Goal: Use online tool/utility: Utilize a website feature to perform a specific function

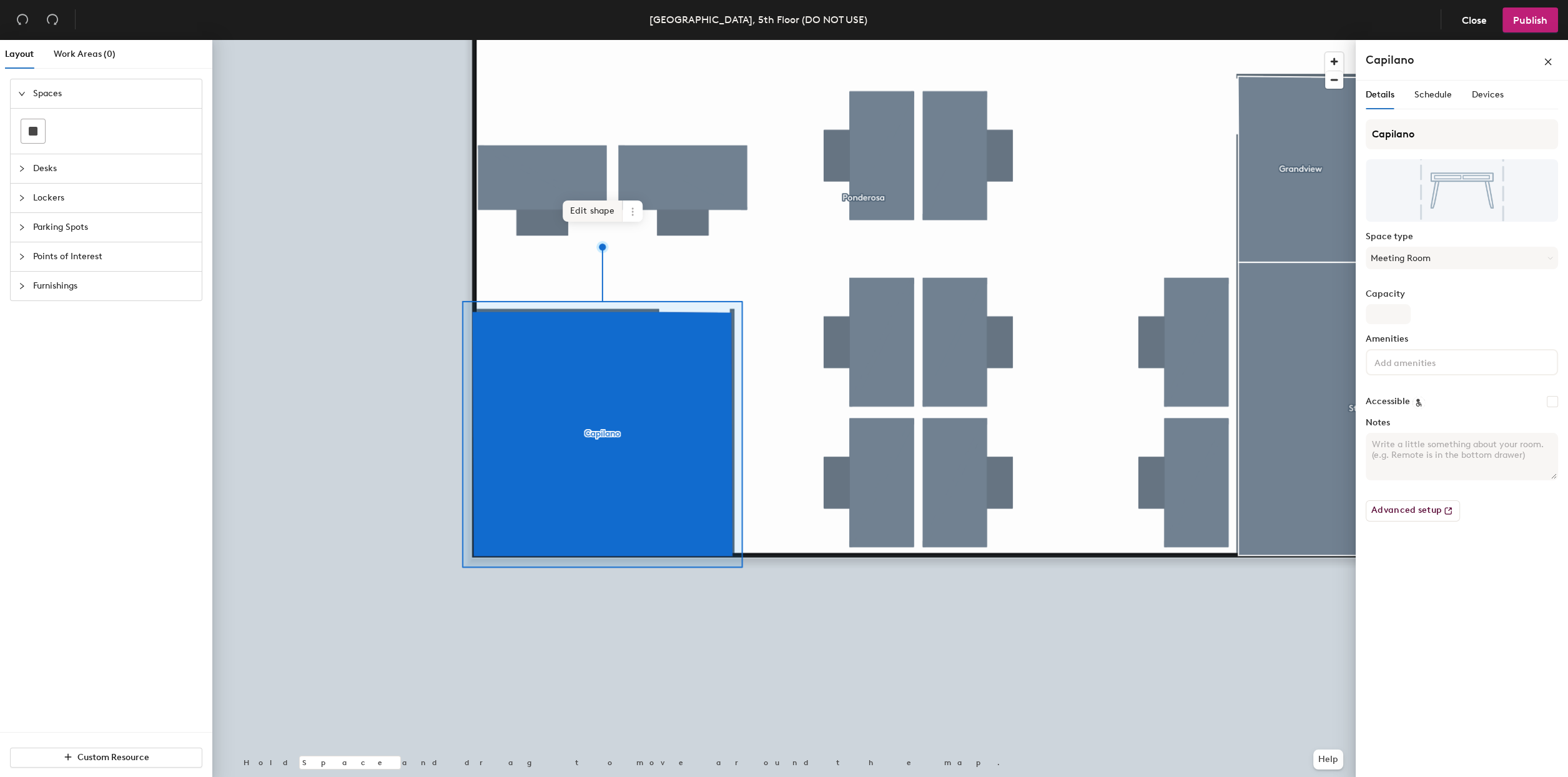
click at [591, 215] on span "Edit shape" at bounding box center [593, 211] width 60 height 21
click at [572, 203] on span "Edit shape" at bounding box center [593, 209] width 60 height 21
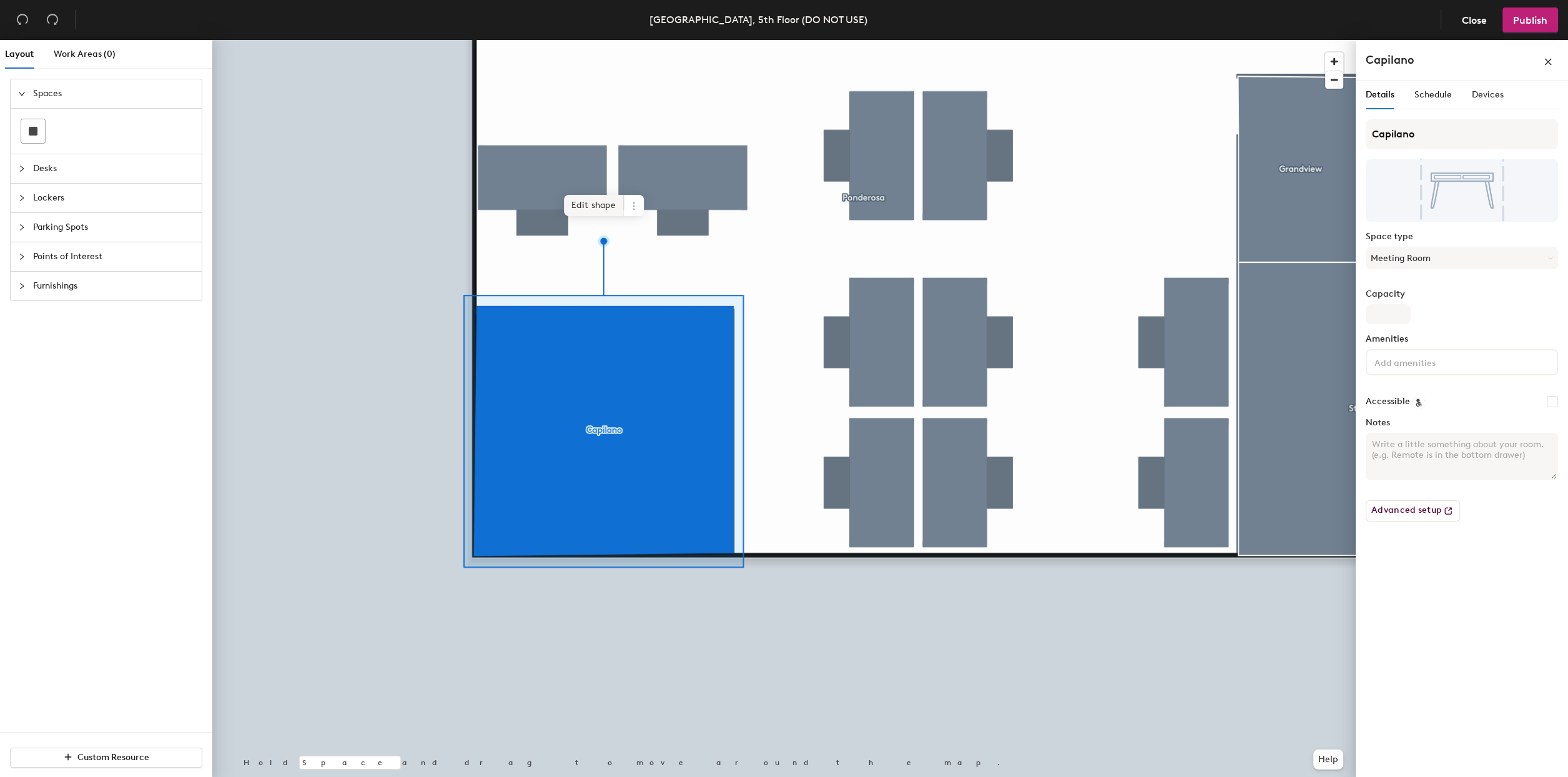
click at [593, 202] on span "Edit shape" at bounding box center [593, 205] width 60 height 21
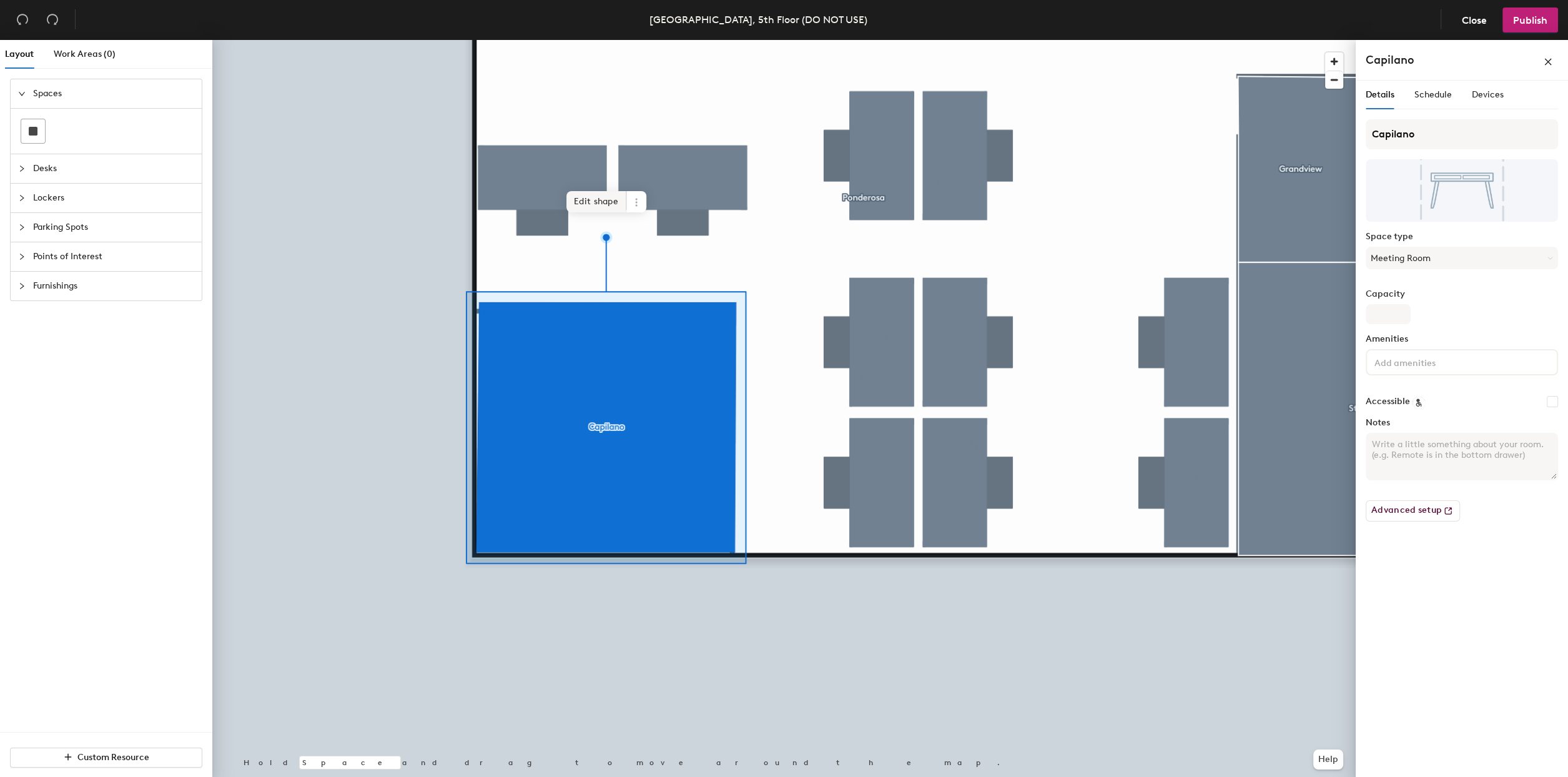
click at [576, 202] on span "Edit shape" at bounding box center [596, 202] width 60 height 21
click at [583, 203] on span "Edit shape" at bounding box center [595, 202] width 60 height 21
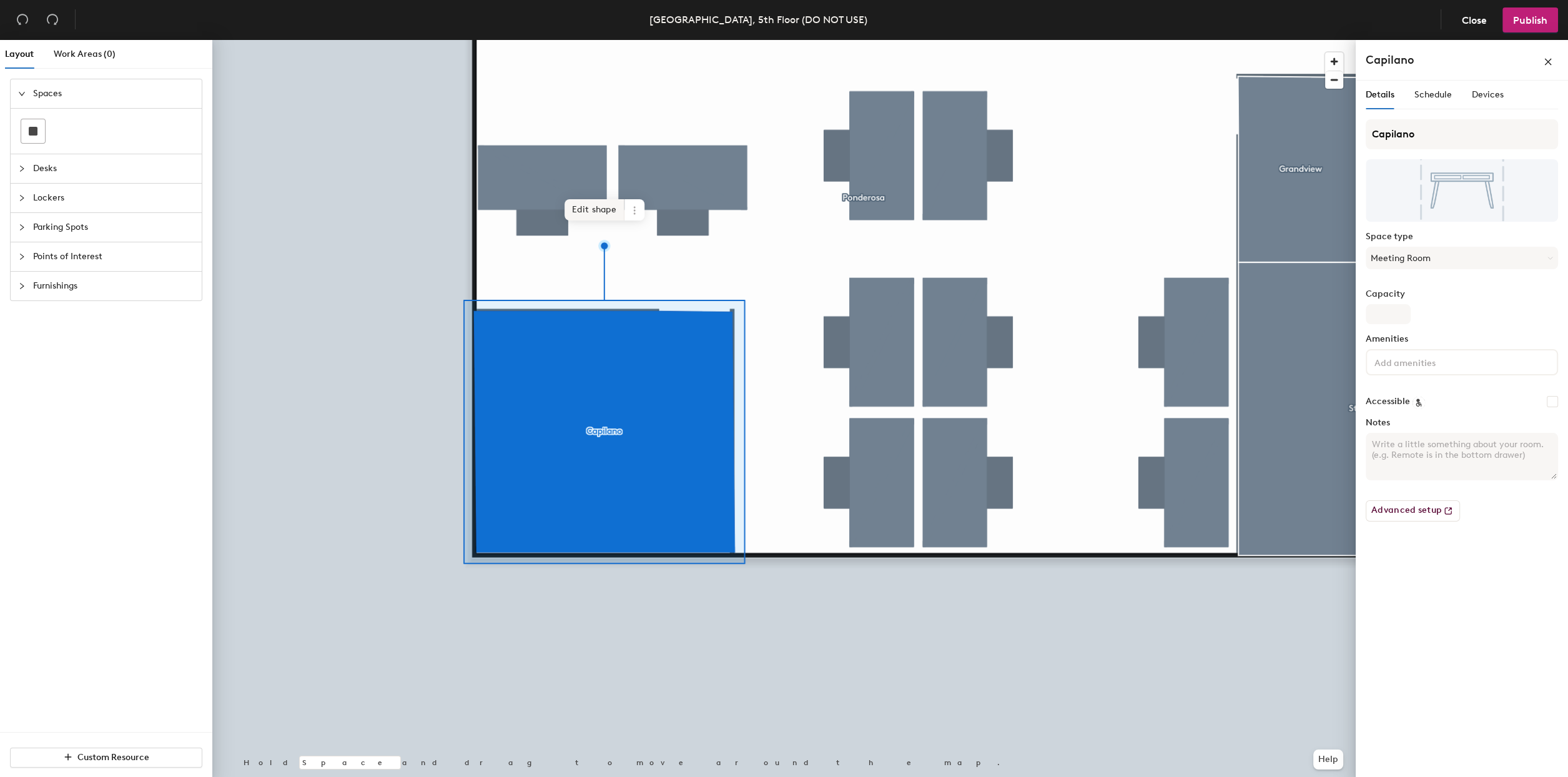
click at [595, 208] on span "Edit shape" at bounding box center [594, 209] width 60 height 21
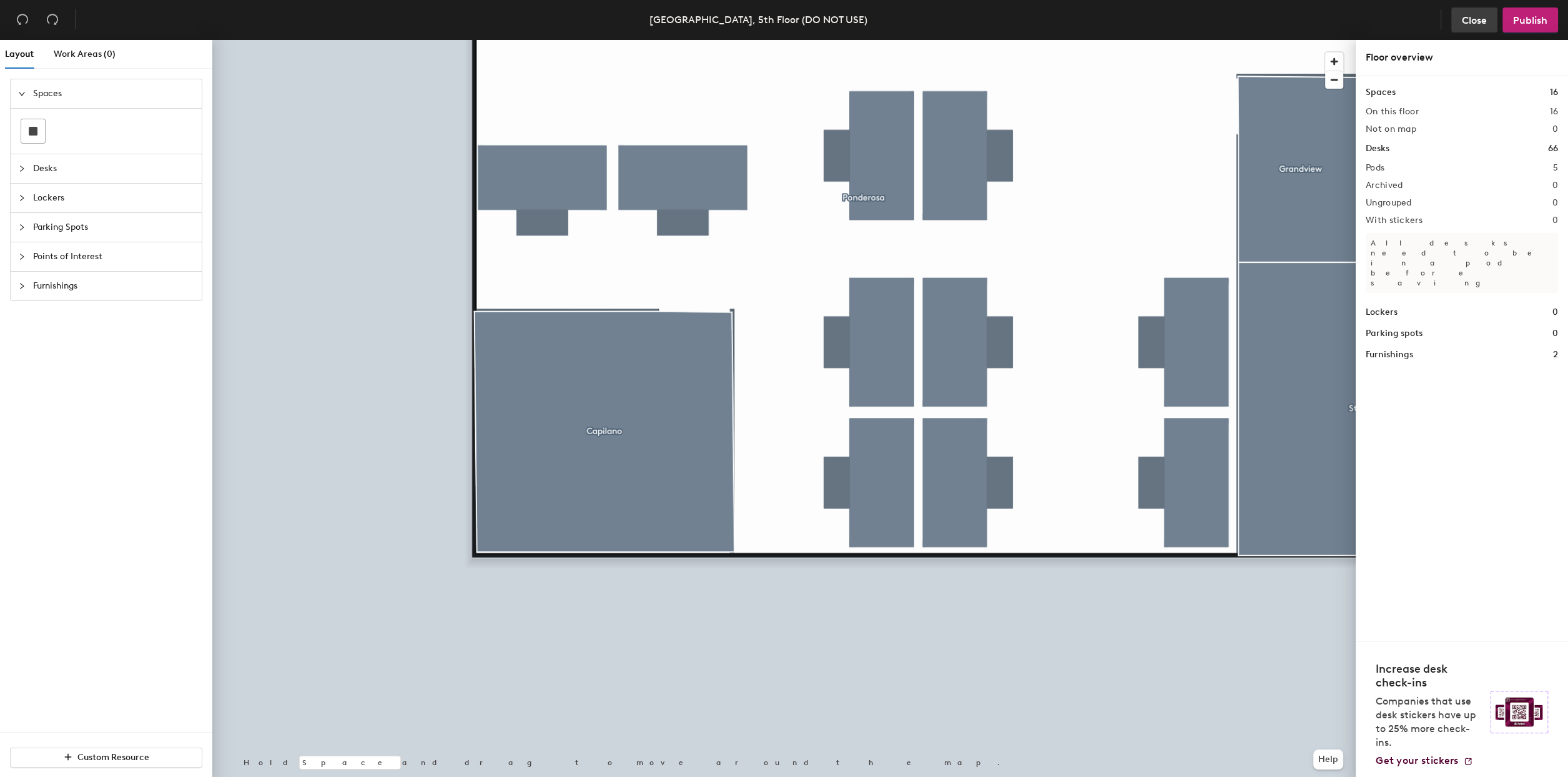
click at [1464, 20] on span "Close" at bounding box center [1475, 20] width 25 height 12
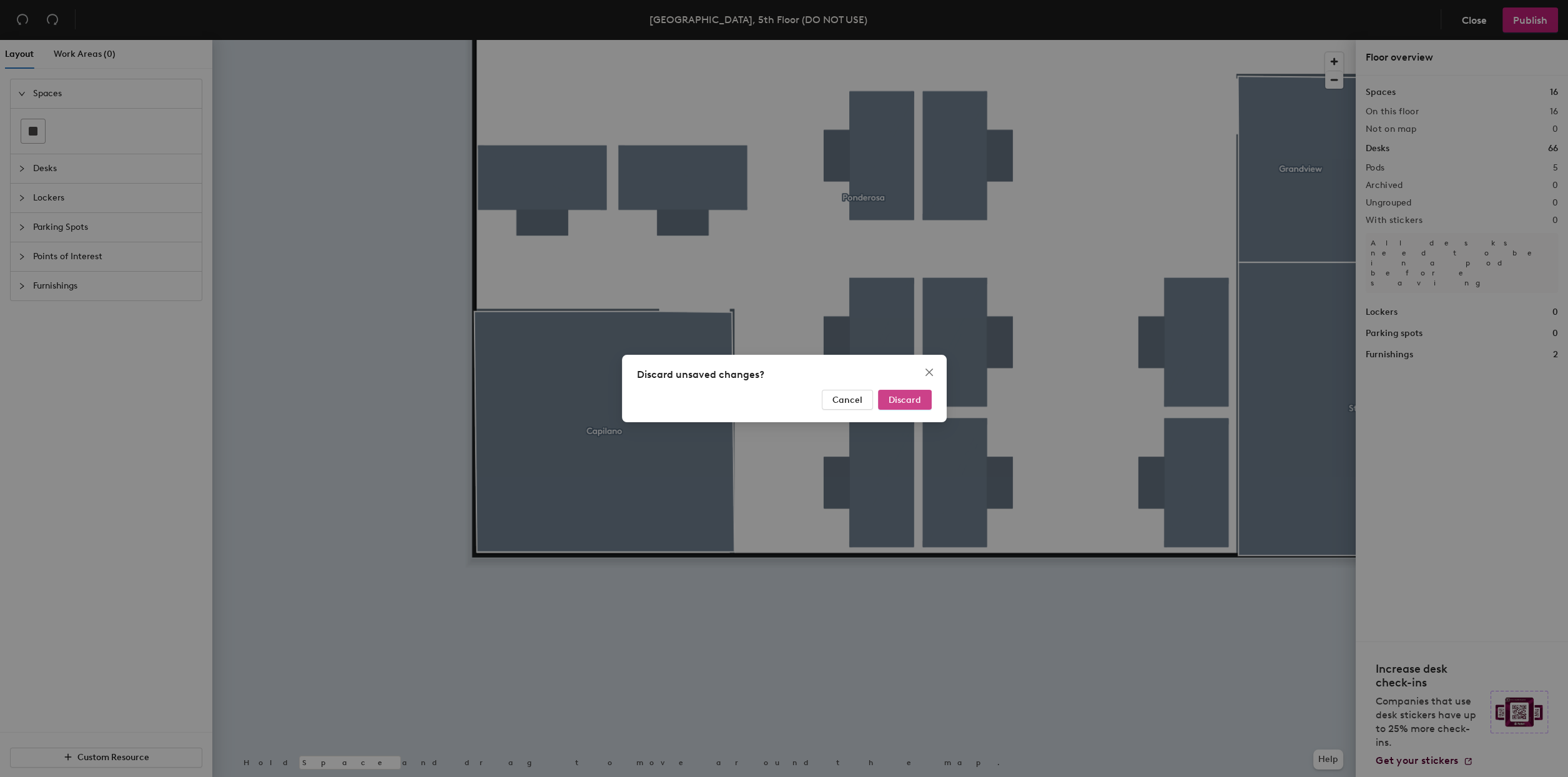
drag, startPoint x: 895, startPoint y: 393, endPoint x: 905, endPoint y: 396, distance: 10.4
click at [895, 394] on span "Discard" at bounding box center [905, 400] width 32 height 11
